Goal: Information Seeking & Learning: Learn about a topic

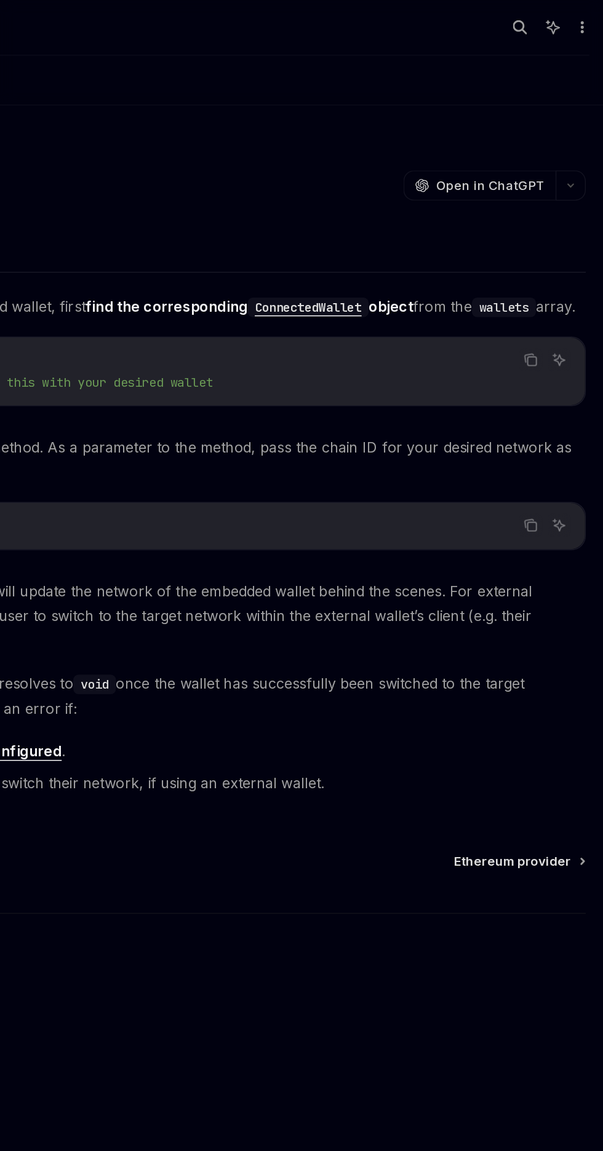
click at [542, 17] on icon "button" at bounding box center [545, 20] width 10 height 10
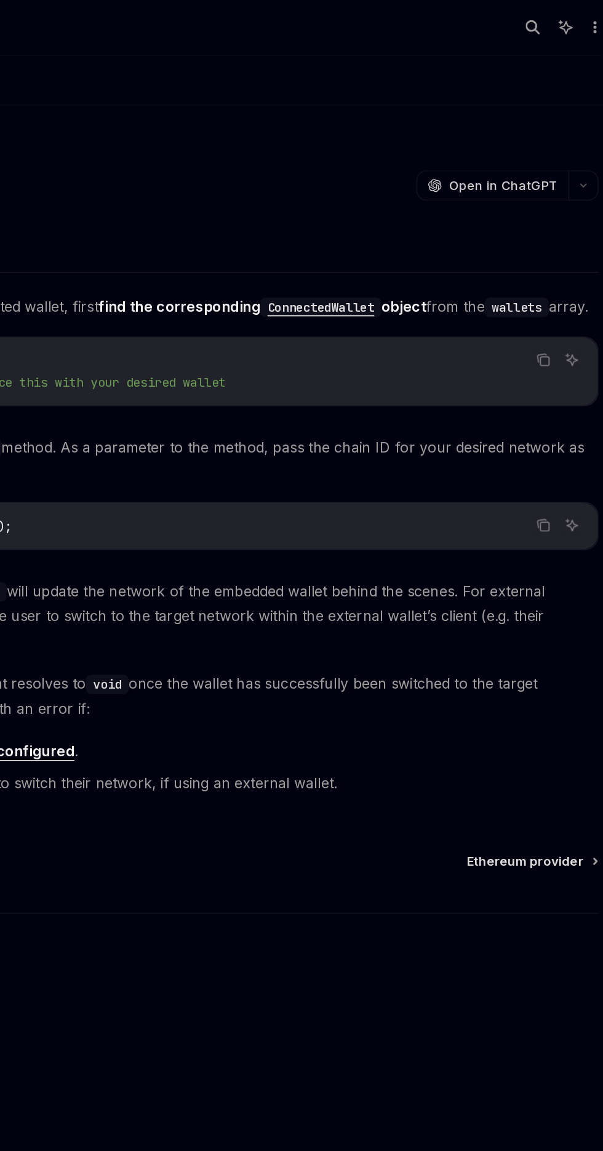
click at [545, 19] on icon "button" at bounding box center [545, 20] width 10 height 10
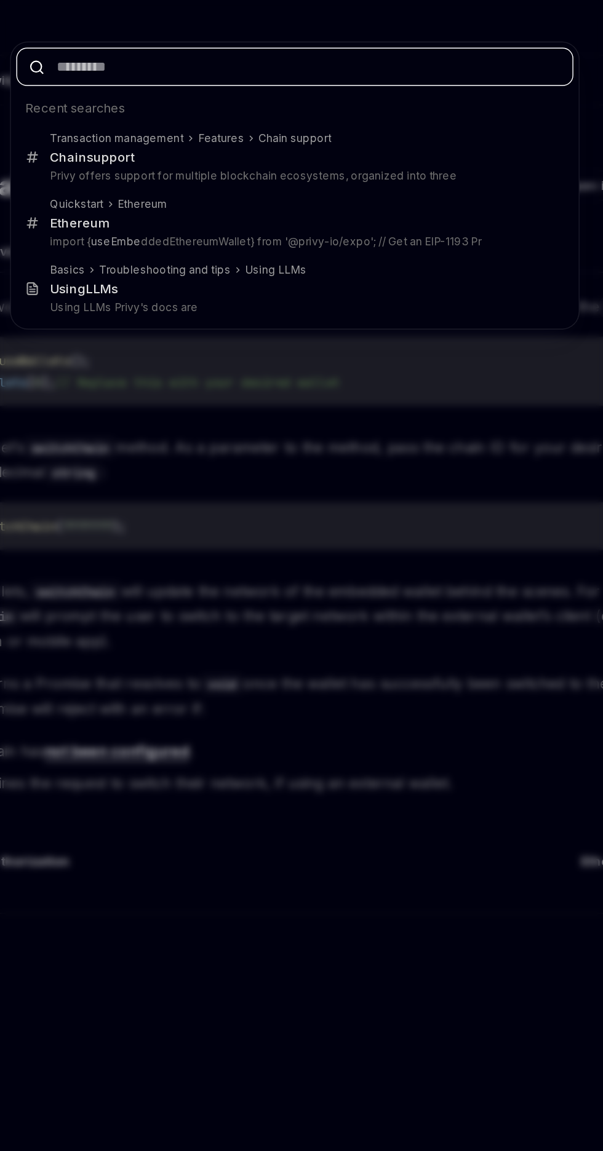
click at [311, 48] on input "text" at bounding box center [301, 47] width 385 height 26
type textarea "*"
type input "*"
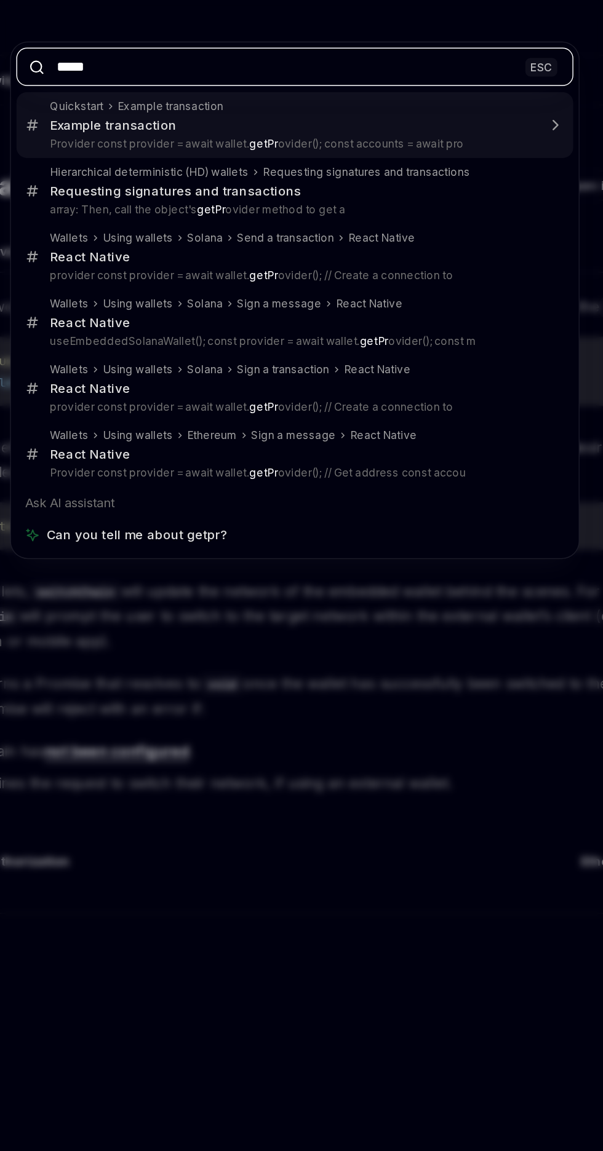
type input "******"
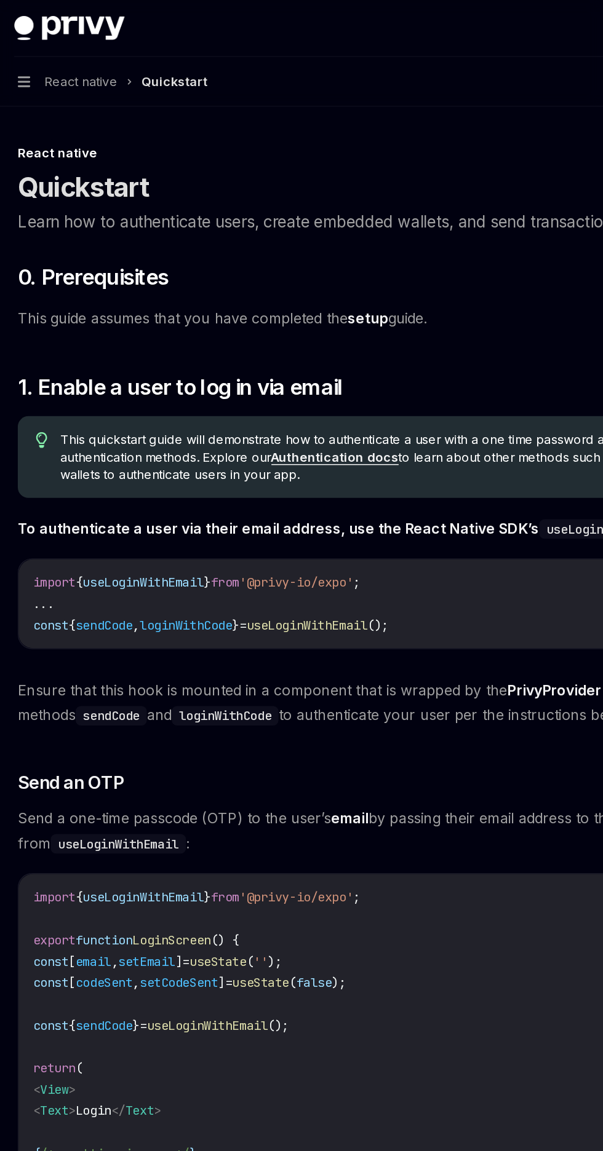
click at [17, 57] on icon "button" at bounding box center [16, 56] width 9 height 7
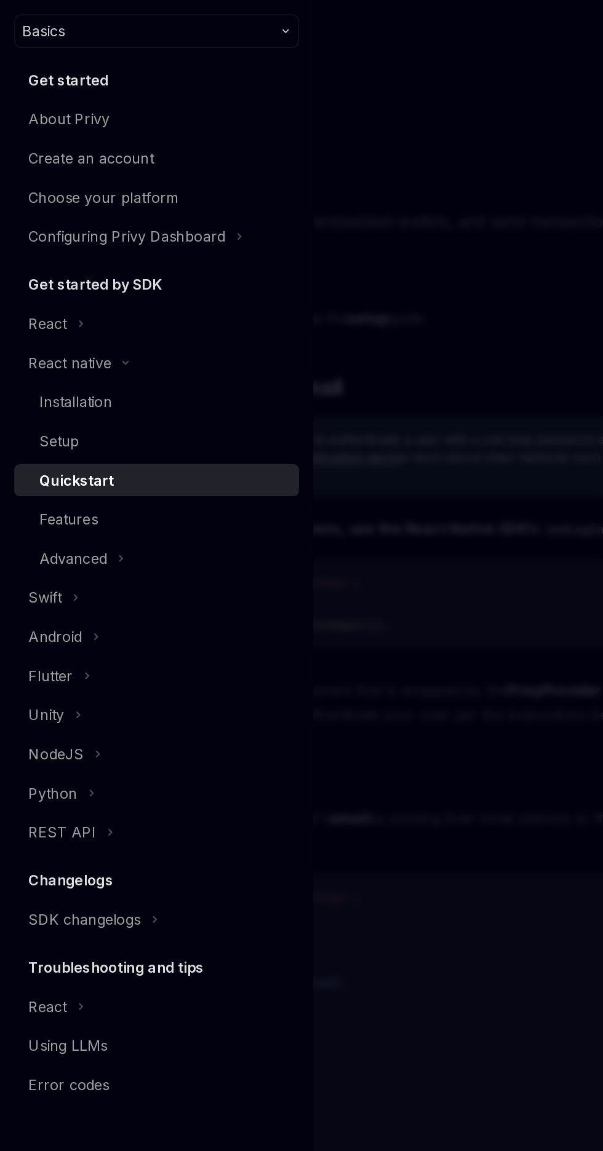
click at [57, 223] on icon at bounding box center [56, 224] width 2 height 4
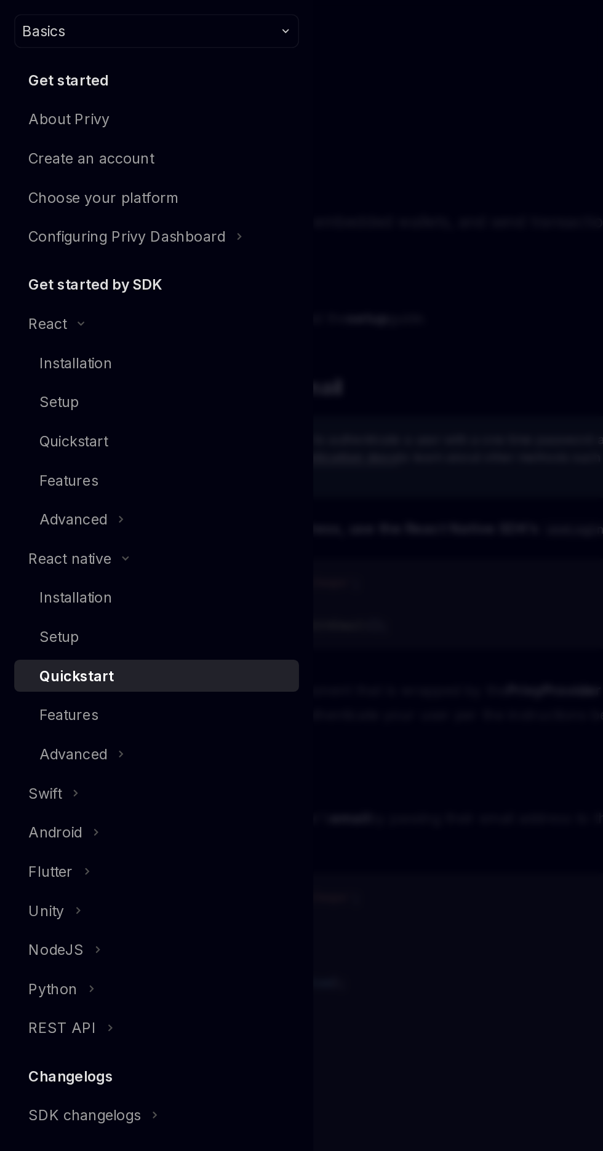
click at [74, 309] on div "Quickstart" at bounding box center [50, 305] width 47 height 15
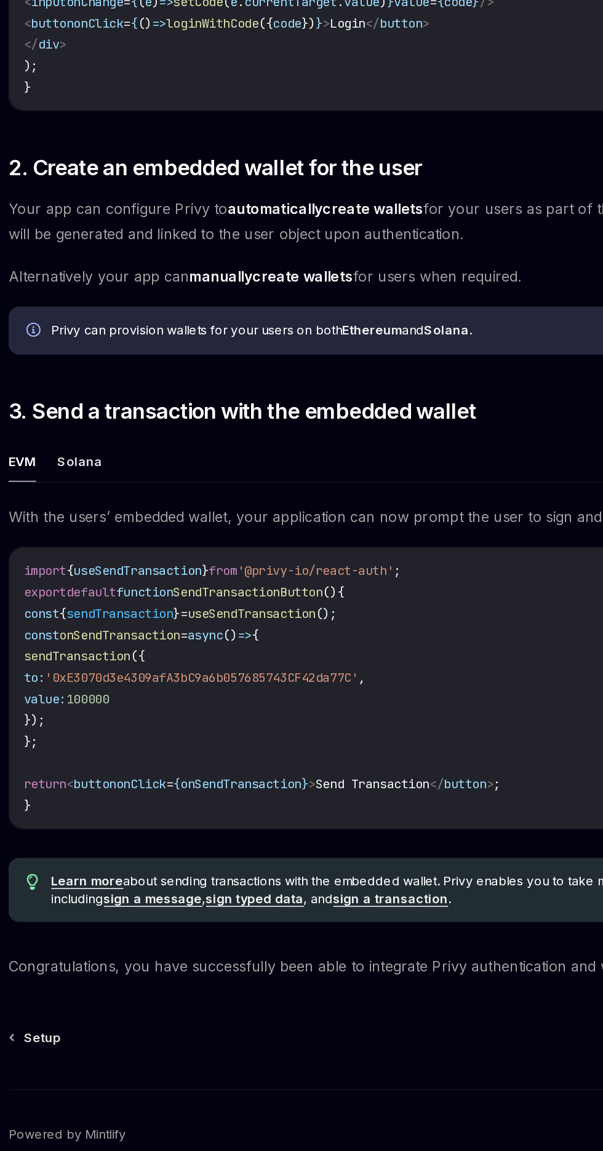
scroll to position [504, 0]
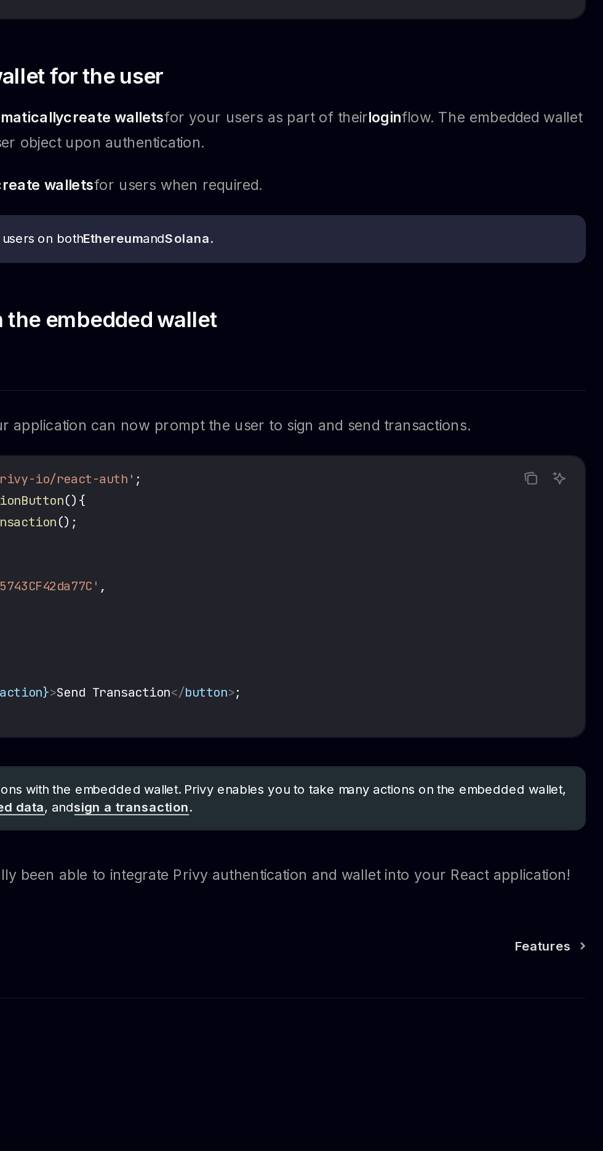
click at [563, 1005] on span "Features" at bounding box center [560, 1010] width 39 height 12
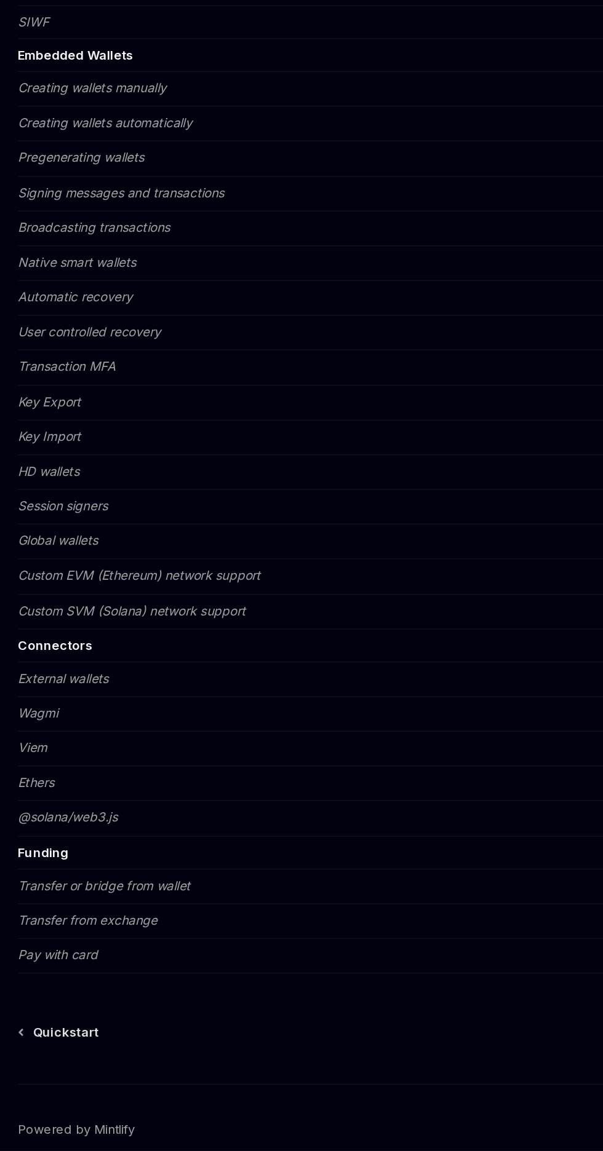
scroll to position [159, 0]
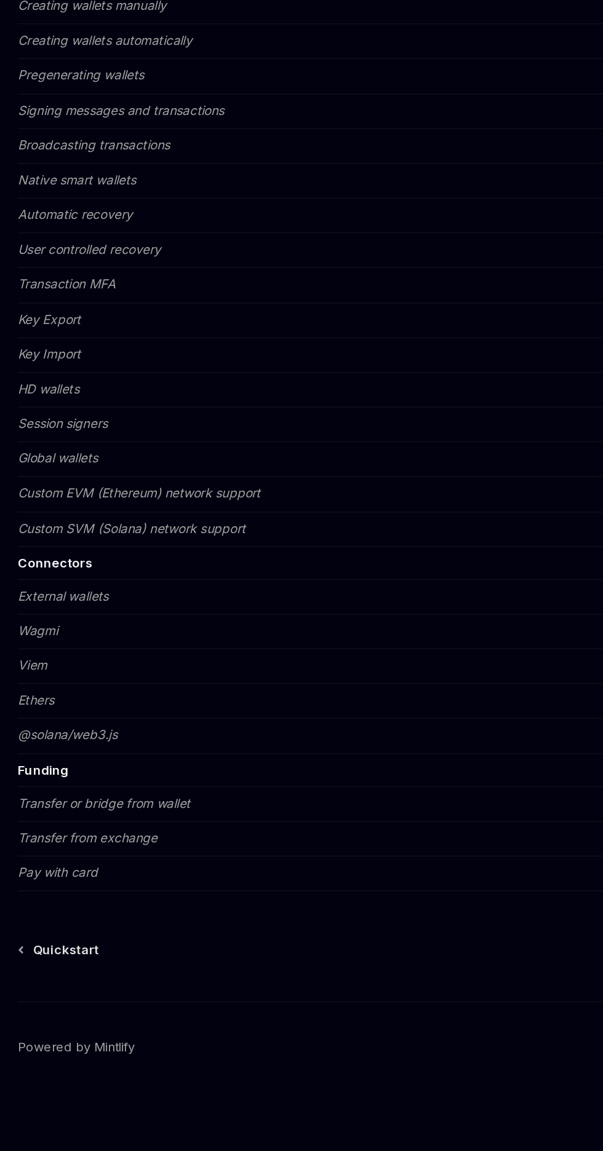
click at [81, 930] on em "Transfer from exchange" at bounding box center [60, 934] width 97 height 10
click at [98, 924] on td "Transfer from exchange" at bounding box center [256, 935] width 488 height 24
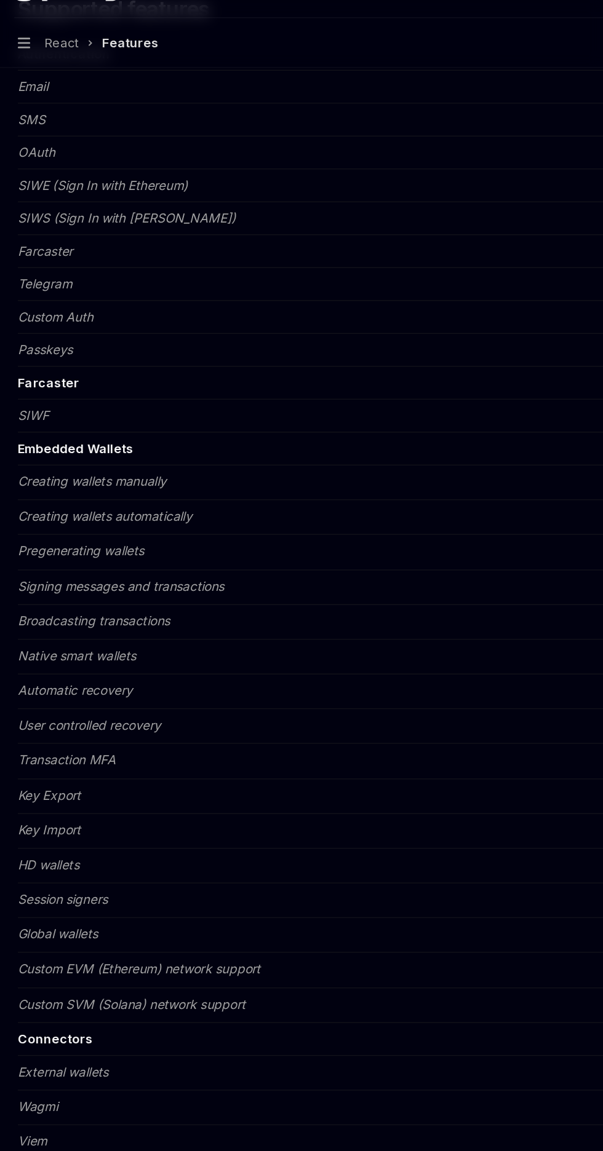
scroll to position [159, 0]
click at [100, 367] on td "Creating wallets manually" at bounding box center [256, 361] width 488 height 24
click at [132, 378] on em "Creating wallets automatically" at bounding box center [72, 383] width 121 height 10
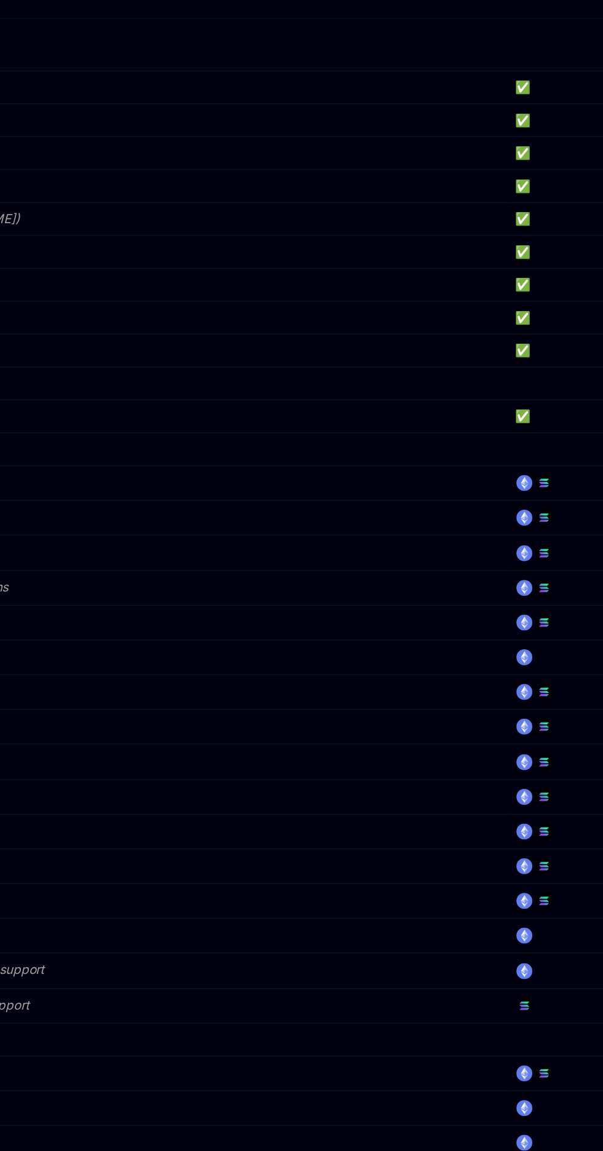
click at [510, 389] on img at bounding box center [511, 384] width 11 height 11
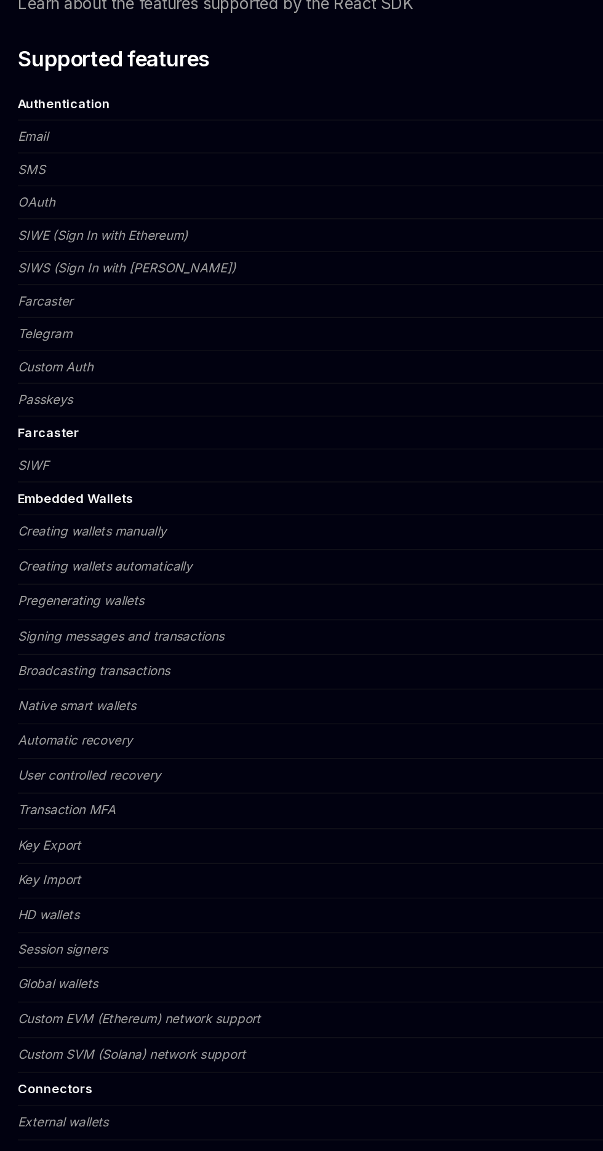
scroll to position [159, 0]
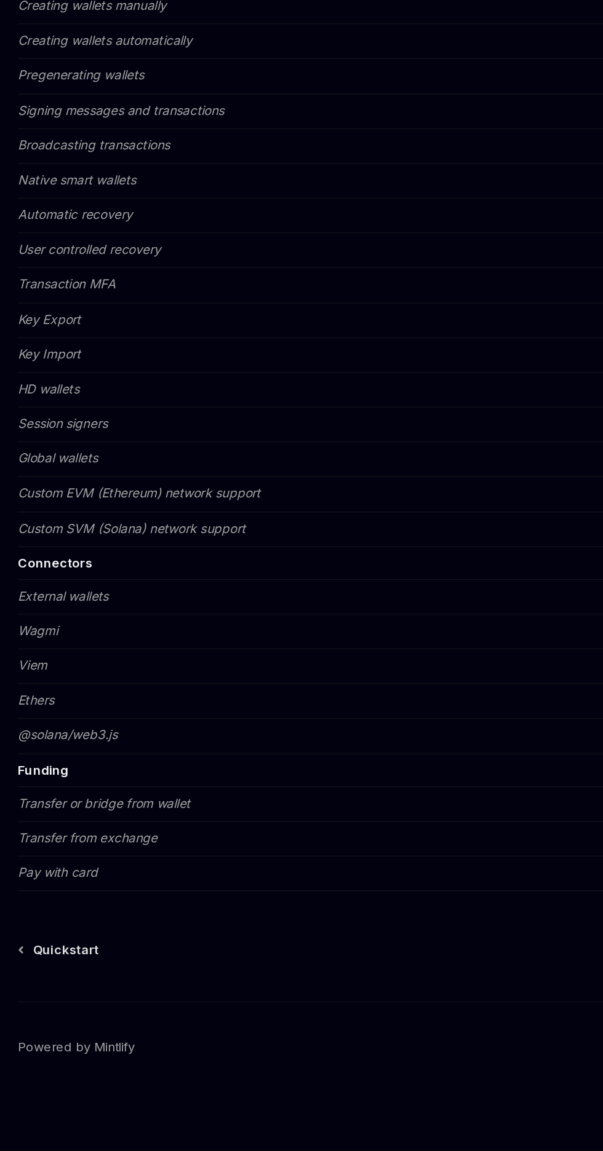
click at [41, 1010] on span "Quickstart" at bounding box center [46, 1012] width 46 height 12
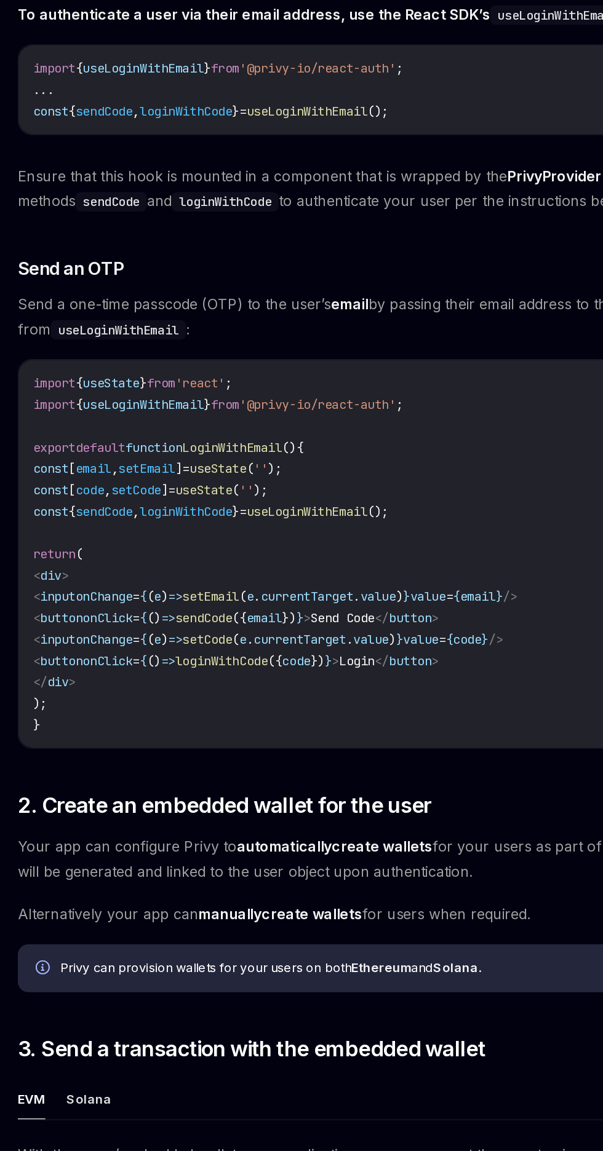
type textarea "*"
